Goal: Information Seeking & Learning: Check status

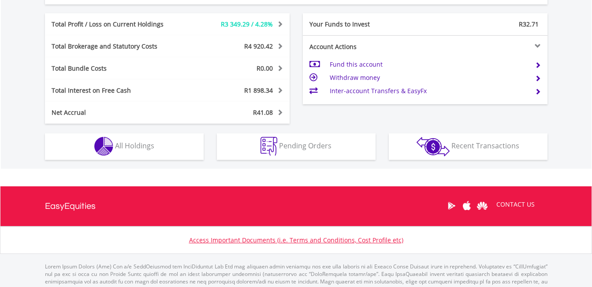
scroll to position [441, 0]
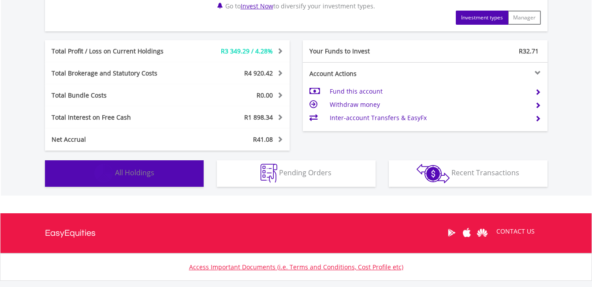
click at [127, 168] on span "All Holdings" at bounding box center [134, 173] width 39 height 10
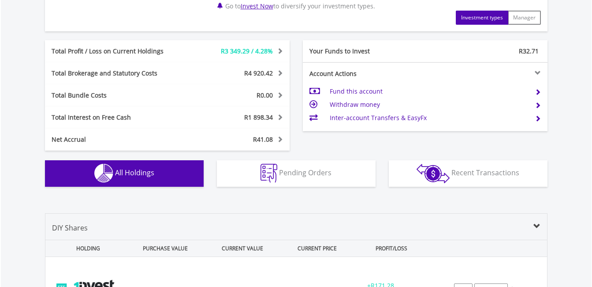
scroll to position [654, 0]
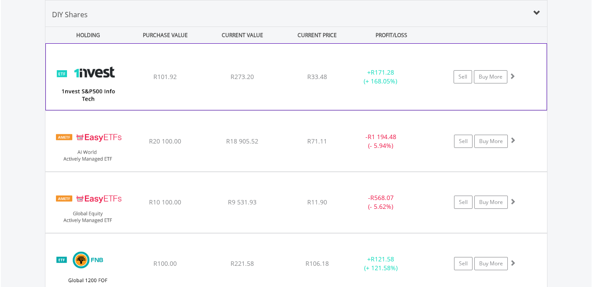
click at [428, 78] on div "+ R171.28 (+ 168.05%)" at bounding box center [391, 77] width 88 height 18
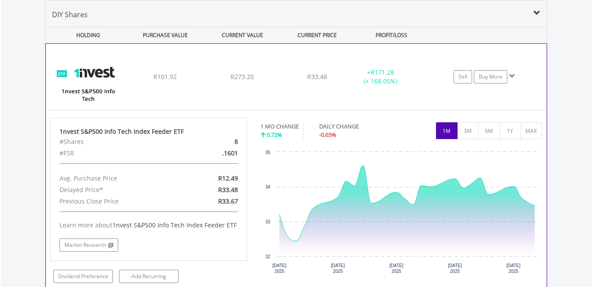
click at [428, 78] on div "+ R171.28 (+ 168.05%)" at bounding box center [391, 77] width 88 height 18
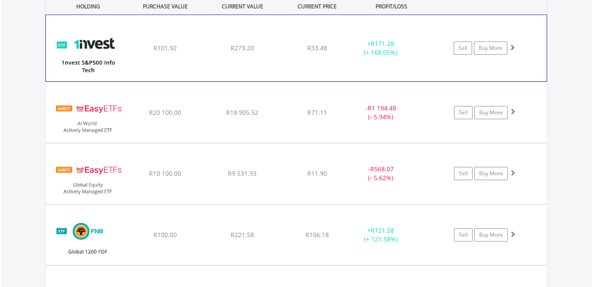
scroll to position [698, 0]
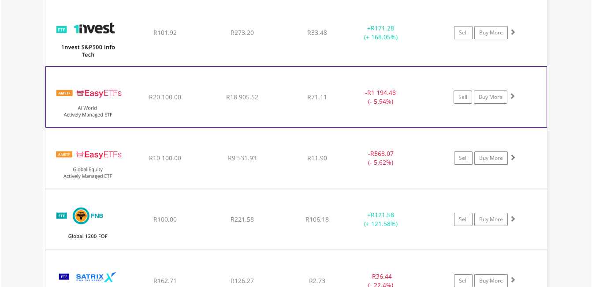
click at [426, 97] on div "- R1 194.48 (- 5.94%)" at bounding box center [391, 97] width 88 height 18
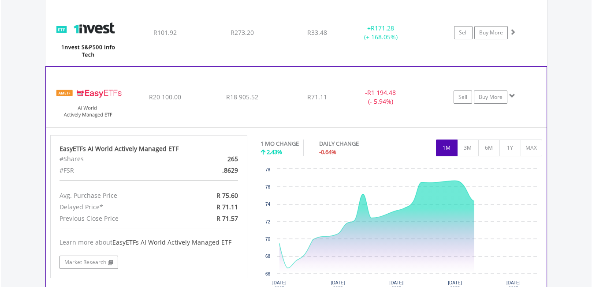
click at [426, 97] on div "- R1 194.48 (- 5.94%)" at bounding box center [391, 97] width 88 height 18
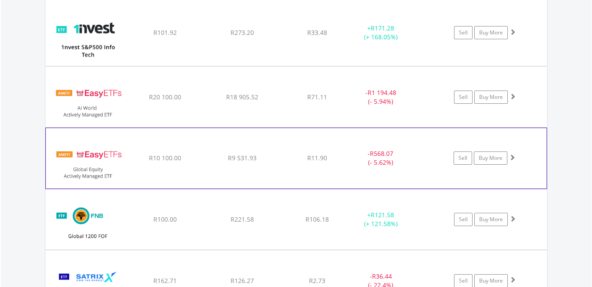
click at [425, 106] on div "- R568.07 (- 5.62%)" at bounding box center [392, 97] width 89 height 18
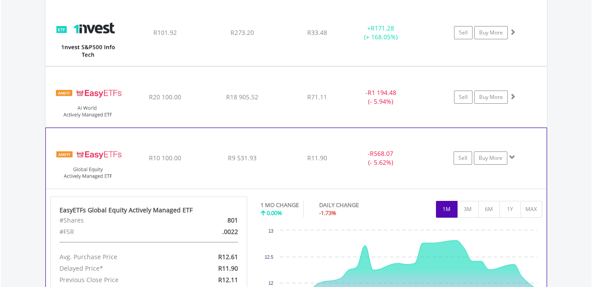
click at [425, 106] on div "- R568.07 (- 5.62%)" at bounding box center [392, 97] width 89 height 18
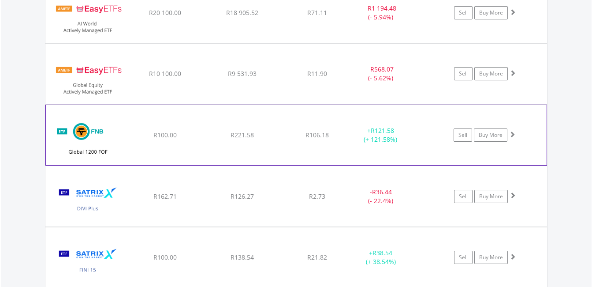
scroll to position [786, 0]
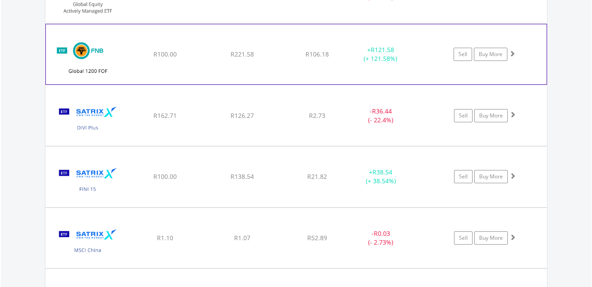
scroll to position [874, 0]
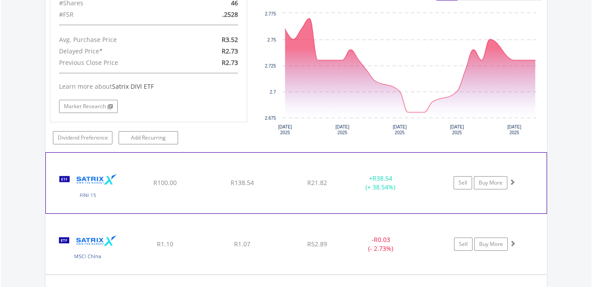
scroll to position [963, 0]
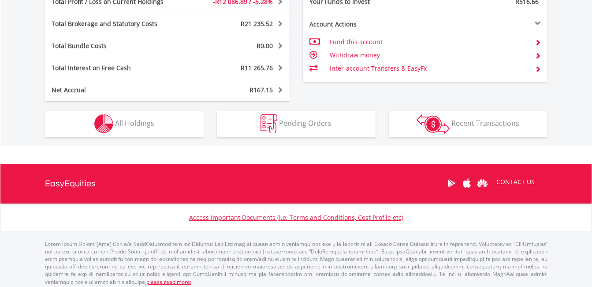
scroll to position [85, 168]
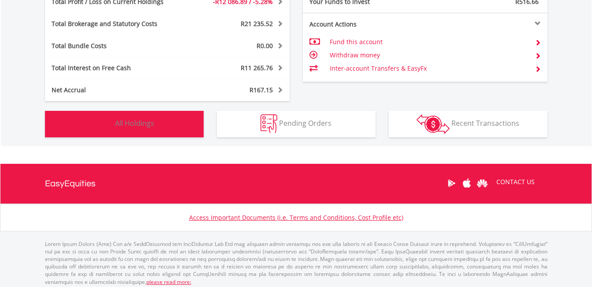
click at [157, 119] on button "Holdings All Holdings" at bounding box center [124, 124] width 159 height 26
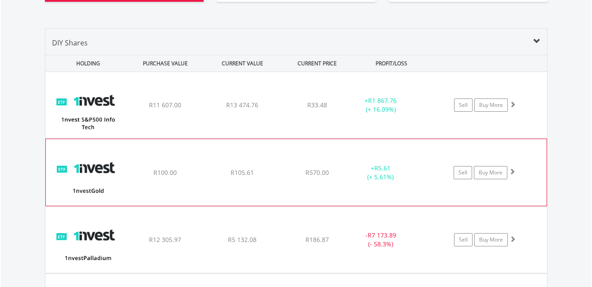
scroll to position [645, 0]
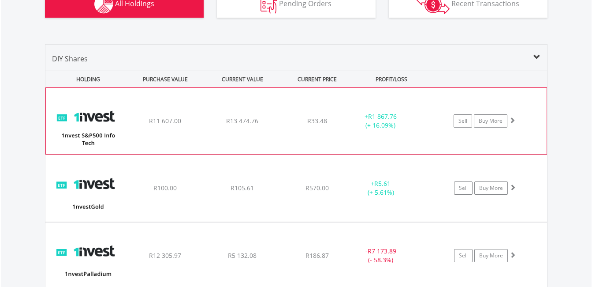
click at [444, 116] on div "Sell Buy More" at bounding box center [488, 120] width 115 height 13
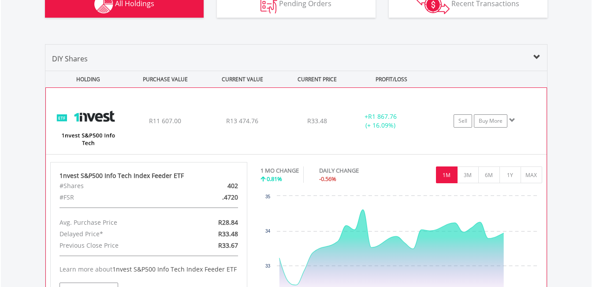
click at [439, 116] on div "Sell Buy More" at bounding box center [488, 120] width 115 height 13
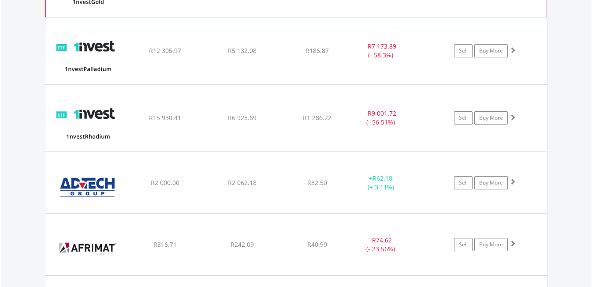
scroll to position [866, 0]
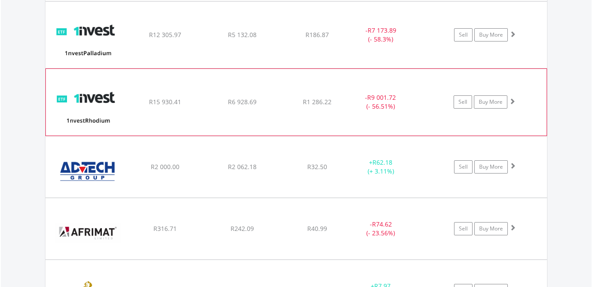
click at [429, 44] on div "- R9 001.72 (- 56.51%)" at bounding box center [392, 35] width 89 height 18
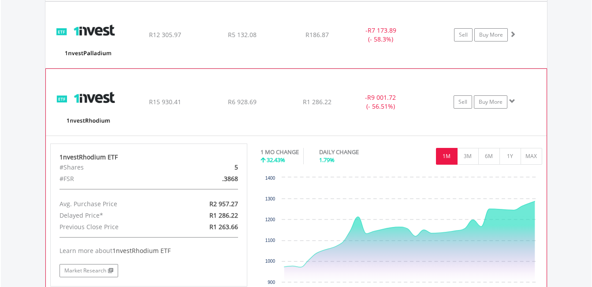
click at [428, 44] on div "- R9 001.72 (- 56.51%)" at bounding box center [392, 35] width 89 height 18
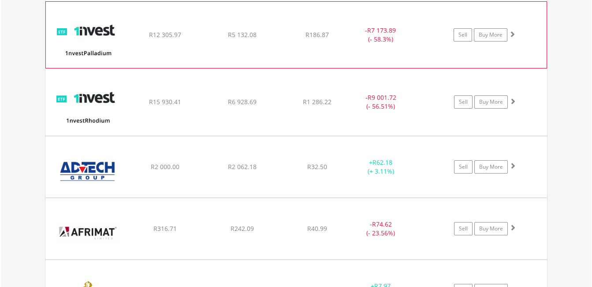
click at [429, 41] on div "- R7 173.89 (- 58.3%)" at bounding box center [391, 35] width 88 height 18
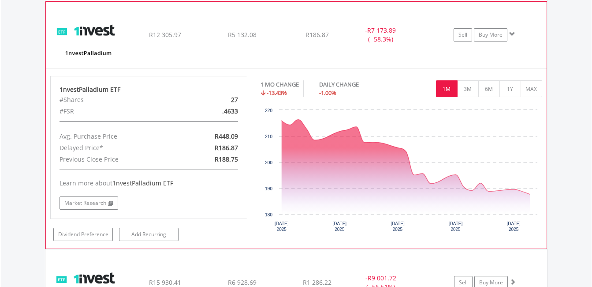
click at [429, 41] on div "- R7 173.89 (- 58.3%)" at bounding box center [391, 35] width 88 height 18
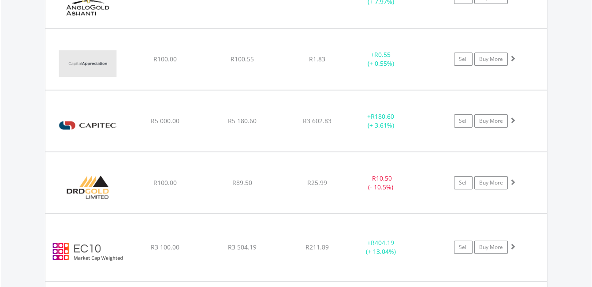
scroll to position [1174, 0]
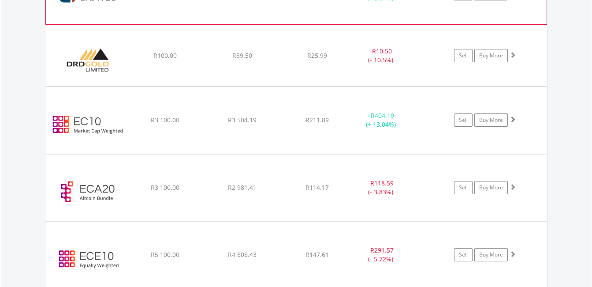
scroll to position [1306, 0]
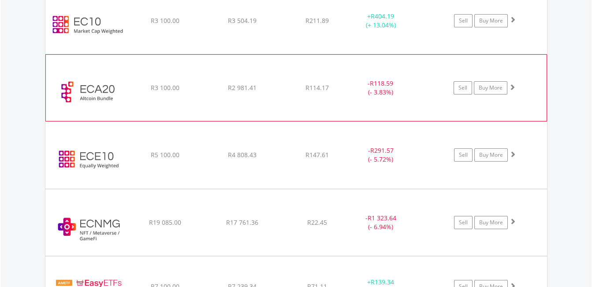
scroll to position [1395, 0]
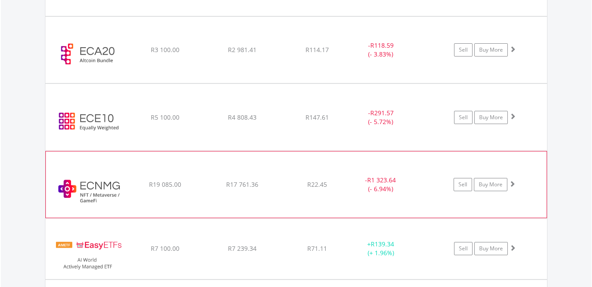
scroll to position [1439, 0]
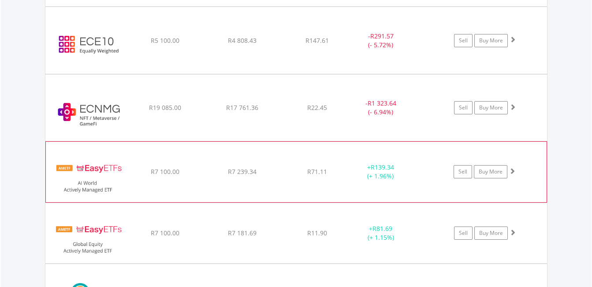
scroll to position [1527, 0]
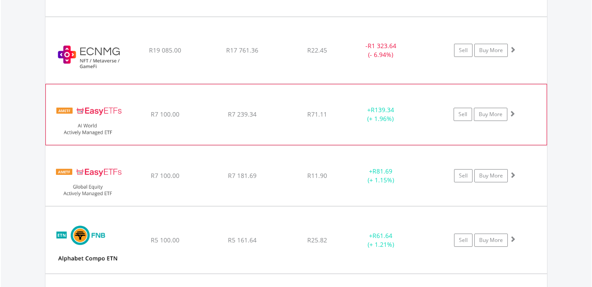
scroll to position [1615, 0]
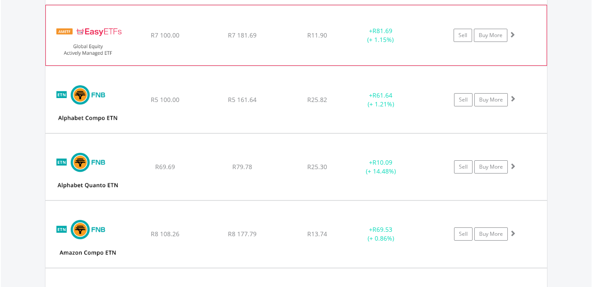
scroll to position [1747, 0]
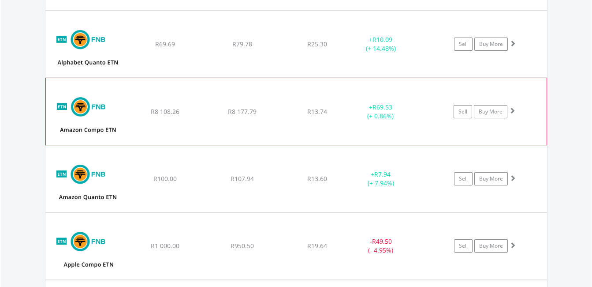
scroll to position [1836, 0]
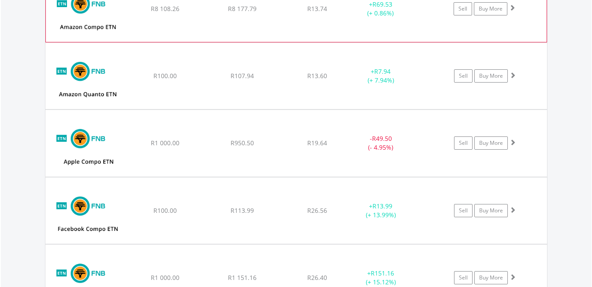
scroll to position [1924, 0]
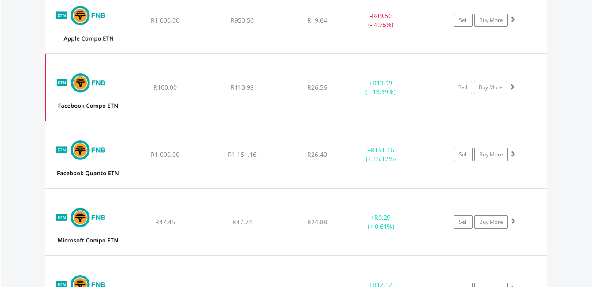
scroll to position [2056, 0]
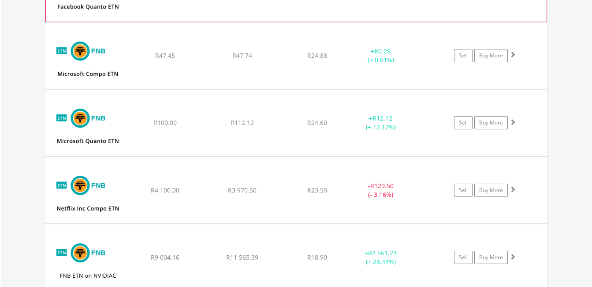
scroll to position [2232, 0]
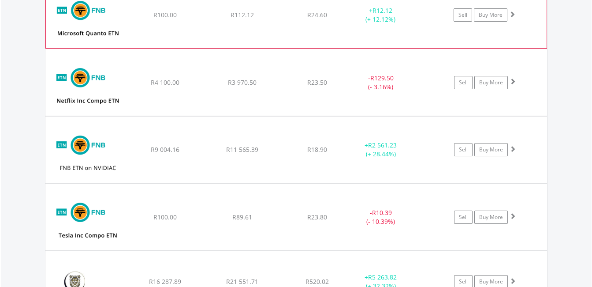
scroll to position [2321, 0]
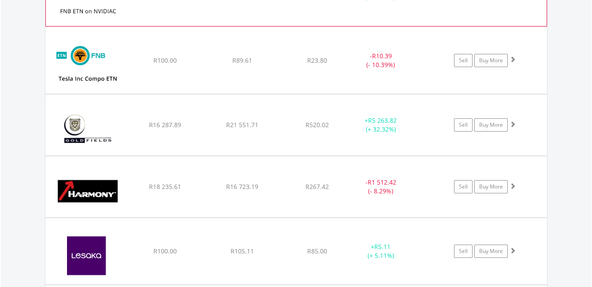
scroll to position [2497, 0]
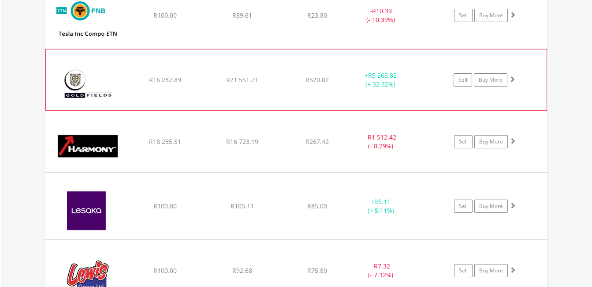
scroll to position [2541, 0]
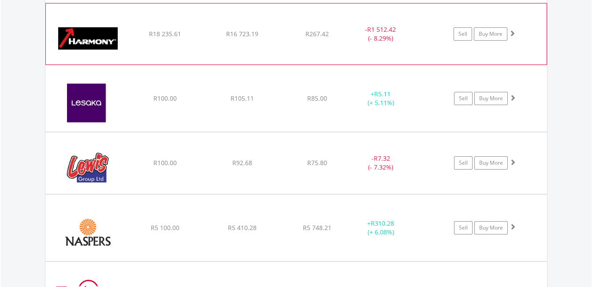
scroll to position [2629, 0]
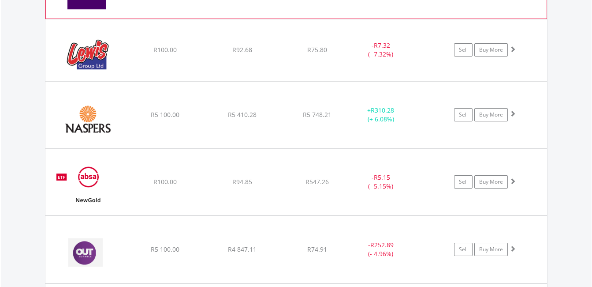
scroll to position [2762, 0]
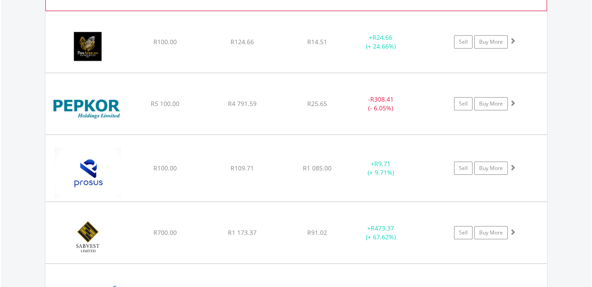
scroll to position [3026, 0]
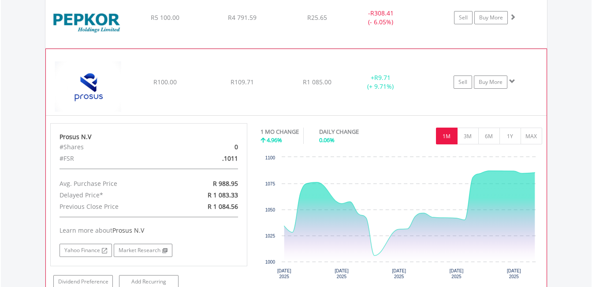
scroll to position [3114, 0]
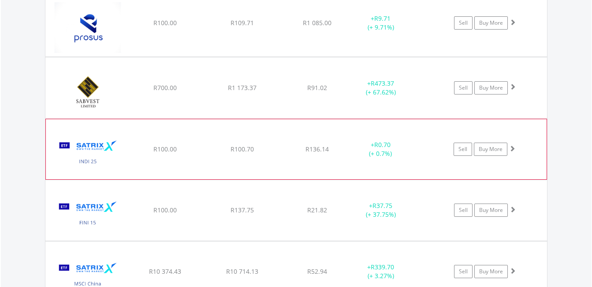
scroll to position [3202, 0]
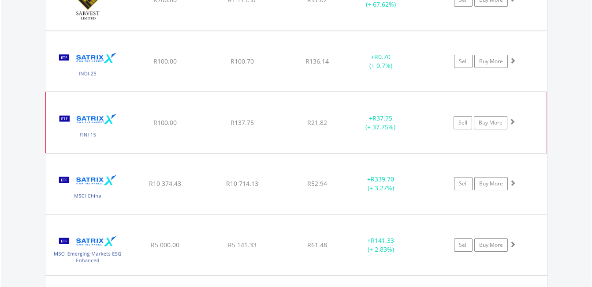
scroll to position [3247, 0]
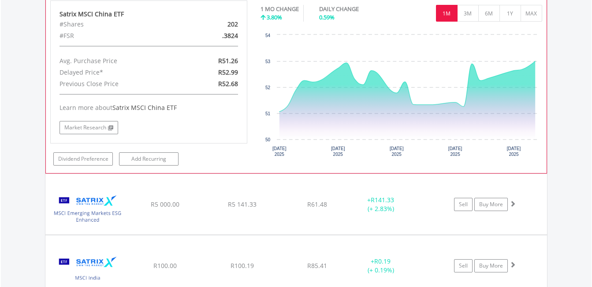
scroll to position [3467, 0]
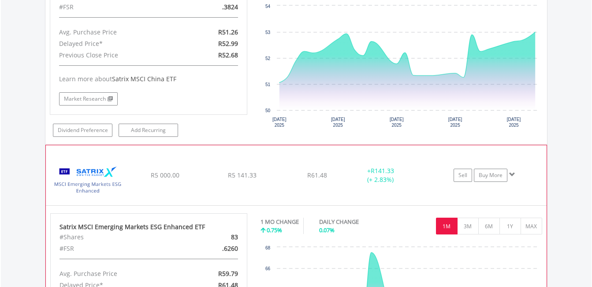
scroll to position [3512, 0]
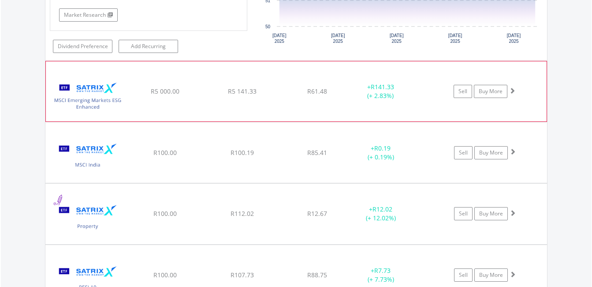
scroll to position [3600, 0]
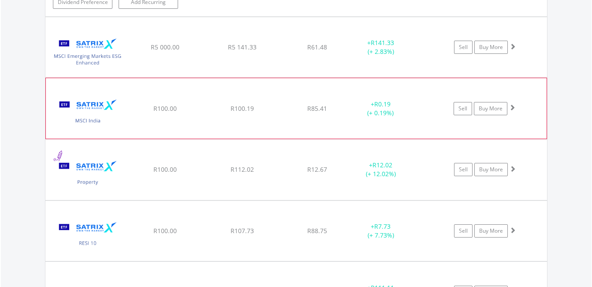
scroll to position [3644, 0]
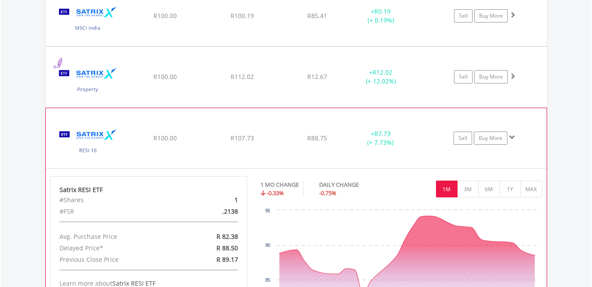
scroll to position [3732, 0]
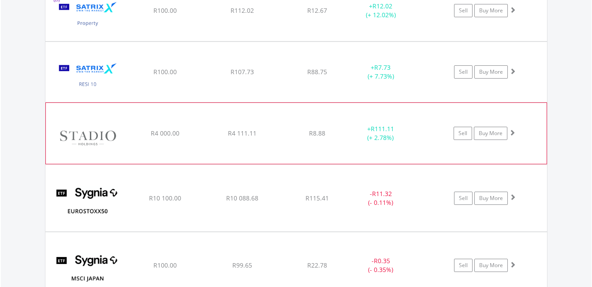
scroll to position [3820, 0]
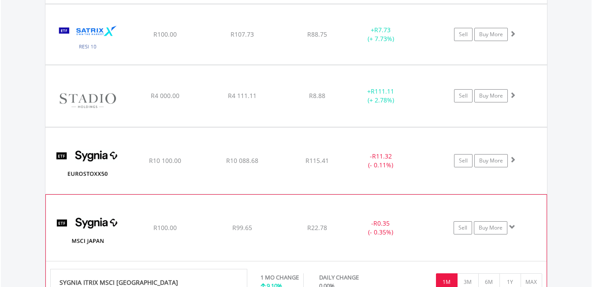
scroll to position [3864, 0]
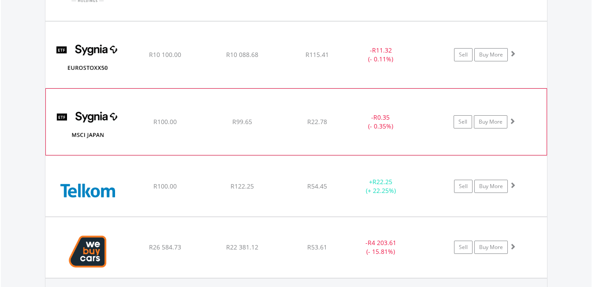
scroll to position [3952, 0]
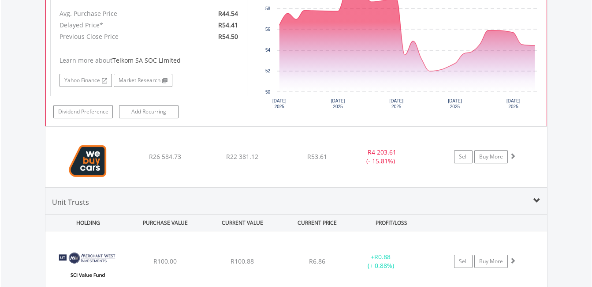
scroll to position [4217, 0]
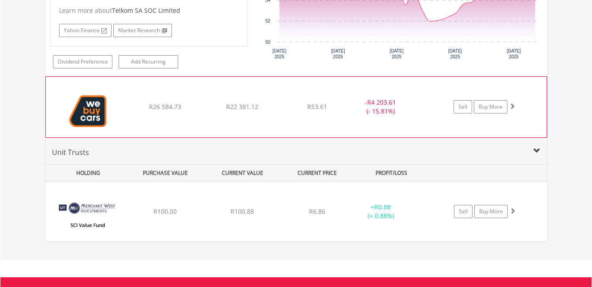
scroll to position [4261, 0]
